Goal: Communication & Community: Answer question/provide support

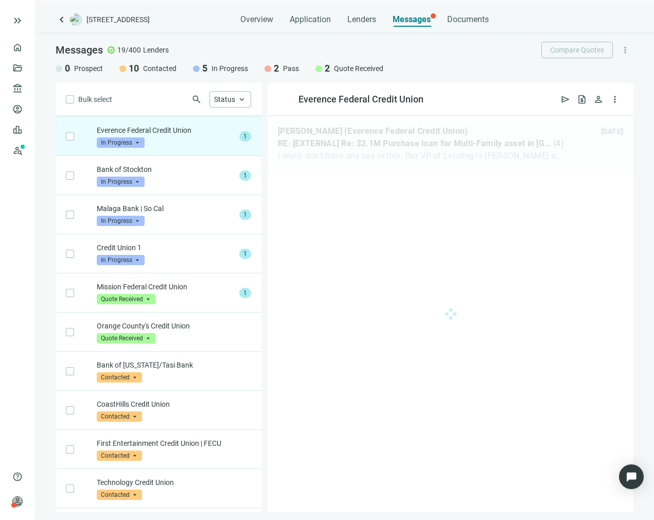
scroll to position [39, 0]
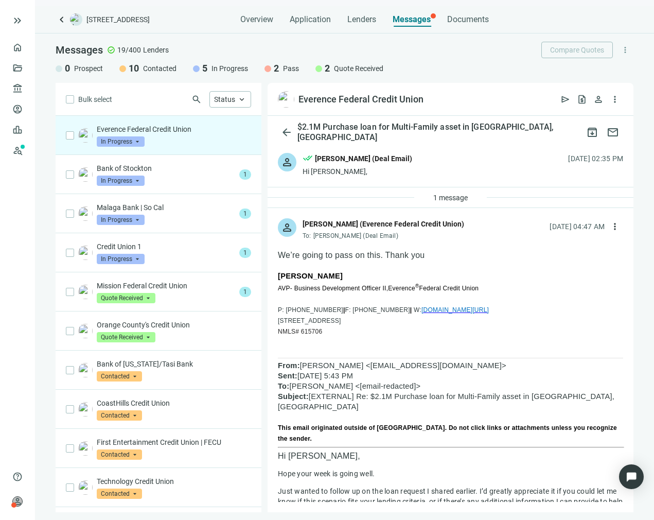
click at [125, 142] on span "In Progress" at bounding box center [121, 141] width 48 height 10
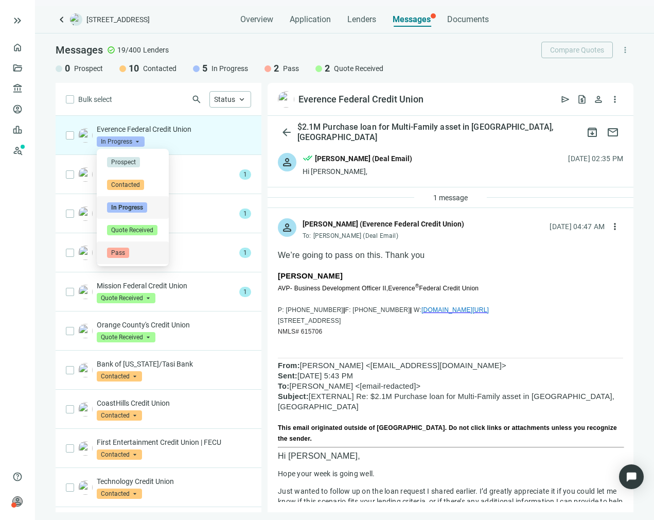
click at [120, 248] on span "Pass" at bounding box center [118, 253] width 22 height 10
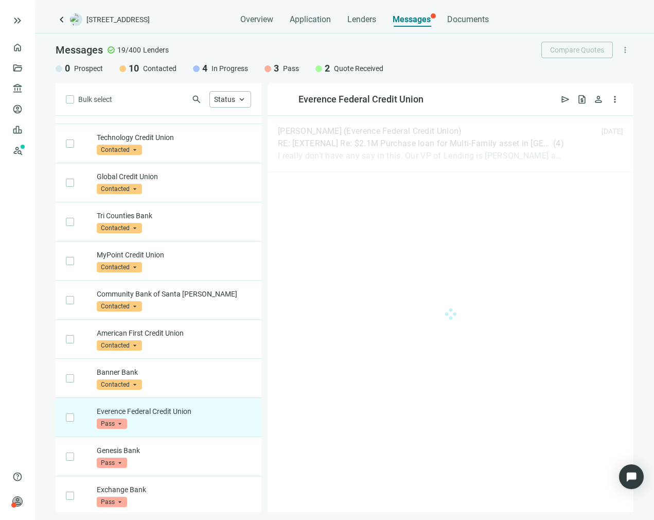
scroll to position [347, 0]
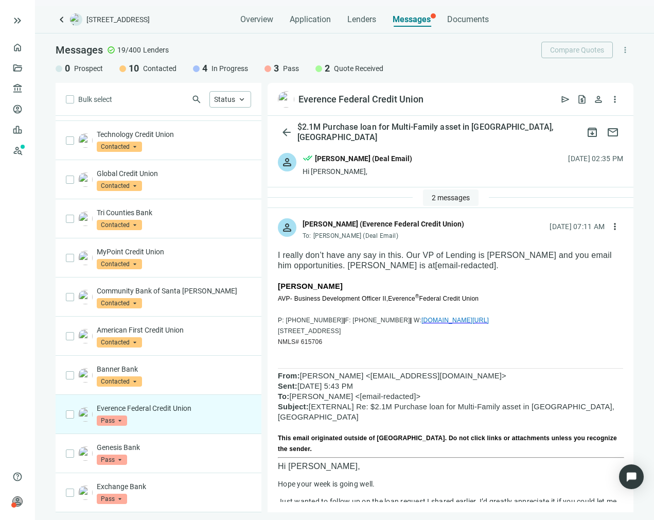
click at [437, 199] on span "2 messages" at bounding box center [451, 197] width 38 height 8
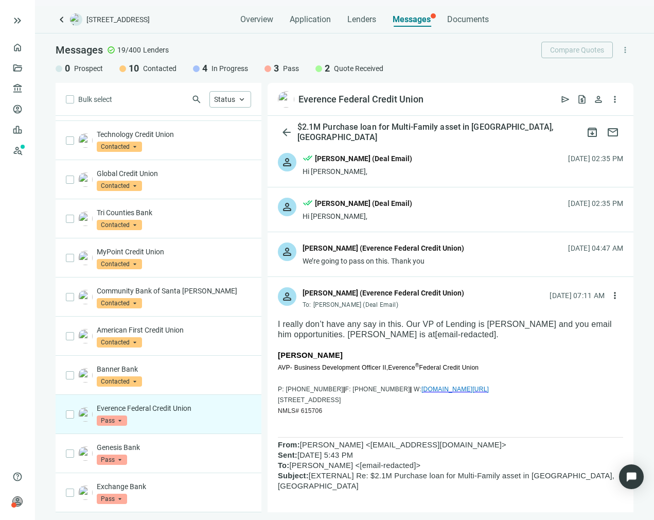
click at [394, 256] on div "We’re going to pass on this. Thank you" at bounding box center [384, 261] width 162 height 10
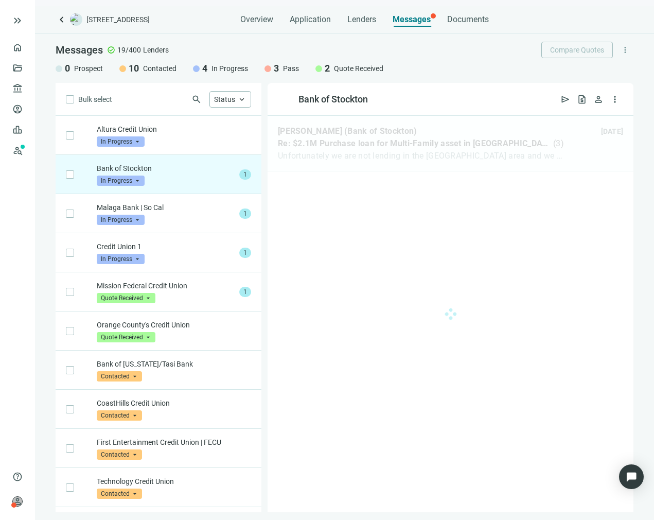
scroll to position [39, 0]
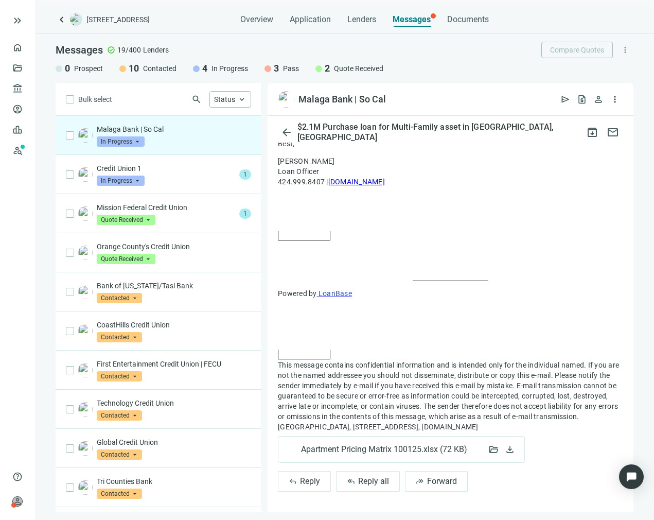
scroll to position [796, 0]
click at [384, 451] on span "Apartment Pricing Matrix 100125.xlsx ( 72 KB )" at bounding box center [386, 449] width 170 height 10
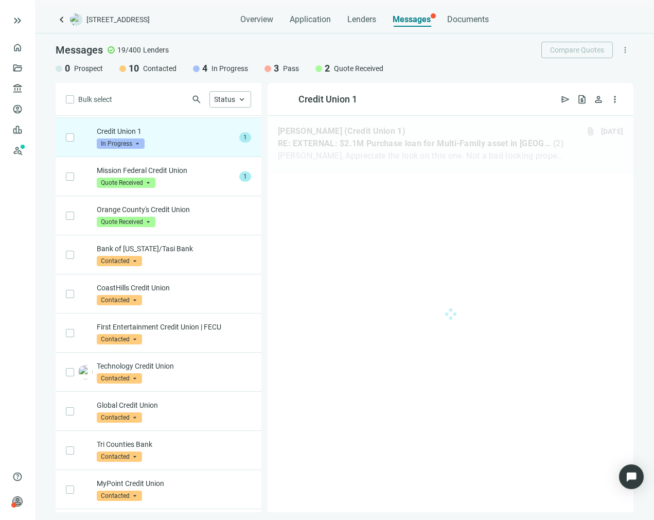
scroll to position [117, 0]
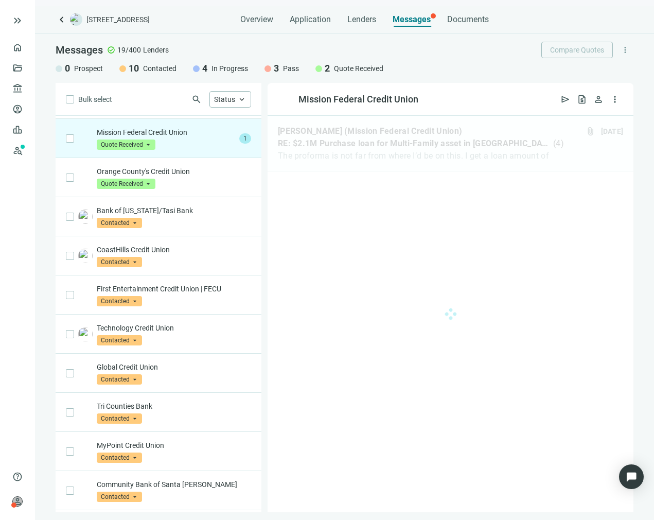
scroll to position [156, 0]
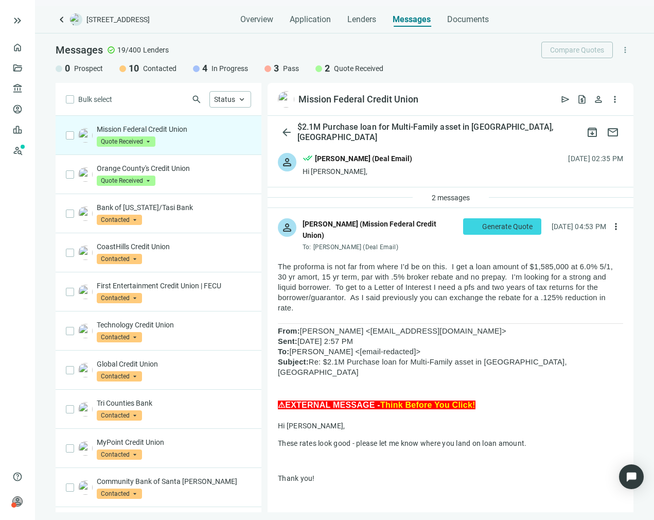
click at [469, 51] on div "Messages check_circle 19/400 Lenders Compare Quotes more_vert" at bounding box center [345, 50] width 578 height 16
